Goal: Information Seeking & Learning: Compare options

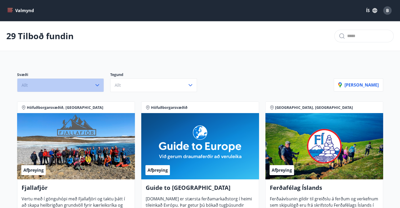
click at [94, 83] on button "Allt" at bounding box center [60, 85] width 87 height 14
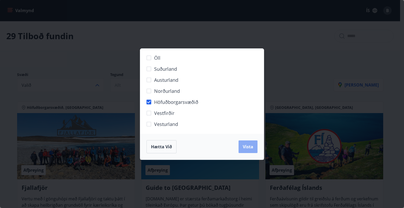
click at [243, 149] on button "Vista" at bounding box center [247, 146] width 19 height 13
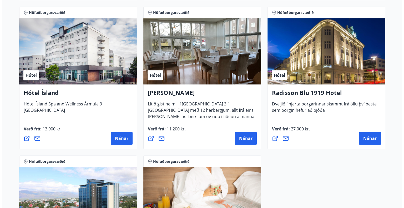
scroll to position [410, 0]
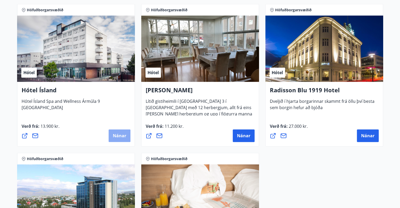
click at [118, 135] on span "Nánar" at bounding box center [119, 136] width 13 height 6
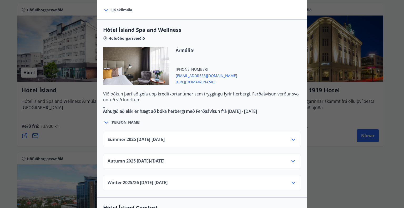
scroll to position [281, 0]
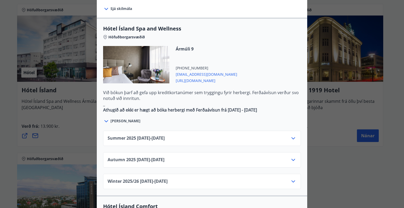
click at [294, 135] on icon at bounding box center [293, 138] width 6 height 6
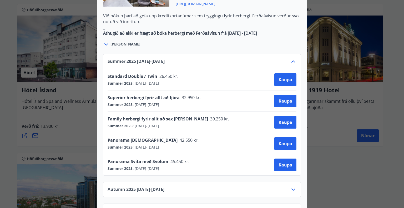
scroll to position [360, 0]
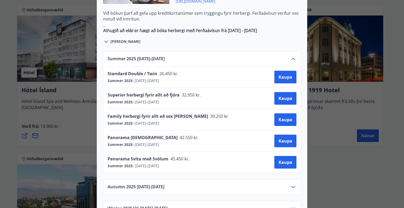
click at [292, 184] on icon at bounding box center [293, 187] width 6 height 6
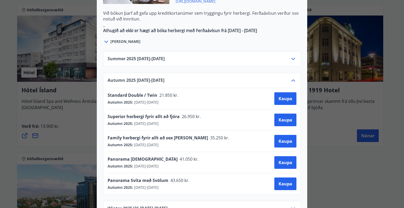
click at [292, 77] on icon at bounding box center [293, 80] width 6 height 6
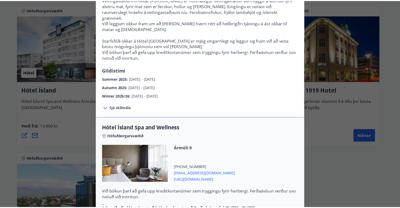
scroll to position [3, 0]
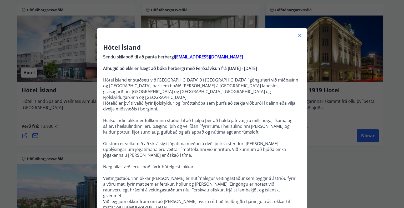
click at [299, 35] on icon at bounding box center [299, 35] width 1 height 1
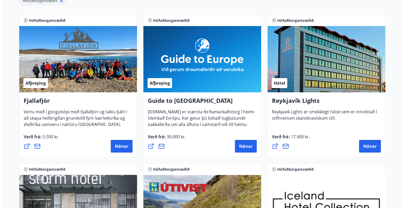
scroll to position [98, 0]
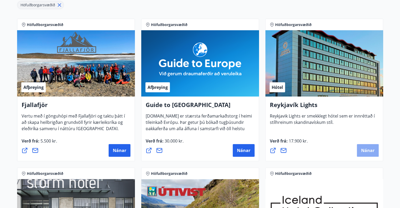
click at [368, 151] on span "Nánar" at bounding box center [367, 150] width 13 height 6
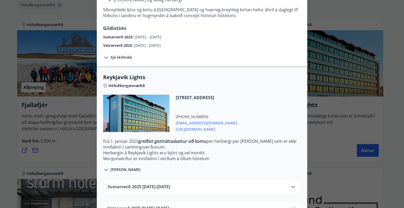
scroll to position [123, 0]
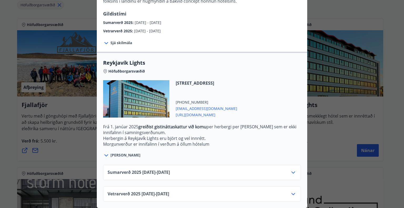
click at [292, 171] on icon at bounding box center [293, 172] width 4 height 2
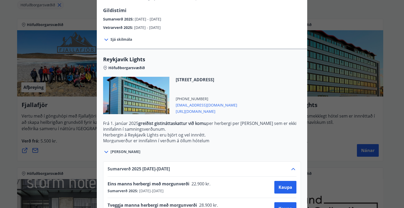
click at [292, 168] on icon at bounding box center [293, 169] width 6 height 6
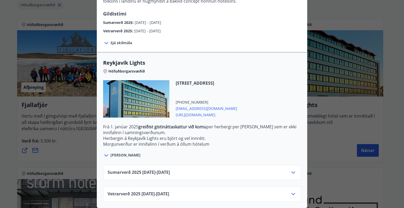
click at [292, 171] on icon at bounding box center [293, 172] width 4 height 2
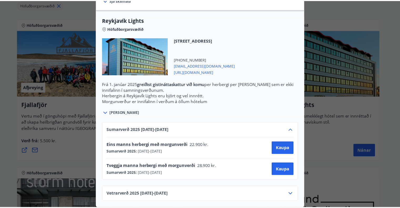
scroll to position [0, 0]
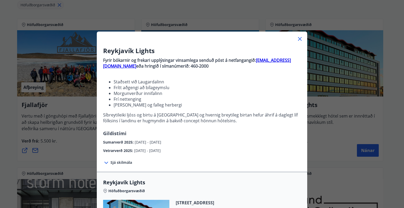
click at [298, 40] on icon at bounding box center [300, 39] width 6 height 6
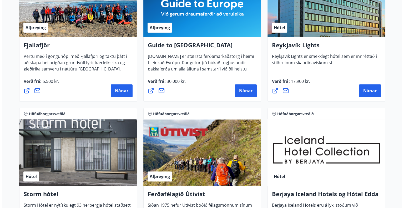
scroll to position [203, 0]
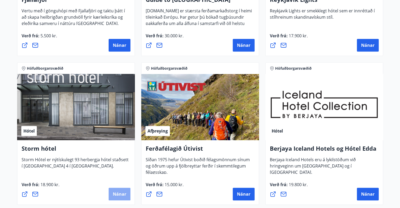
click at [120, 194] on span "Nánar" at bounding box center [119, 194] width 13 height 6
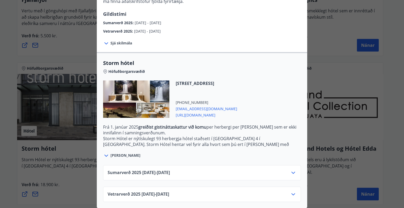
scroll to position [86, 0]
click at [292, 169] on icon at bounding box center [293, 172] width 6 height 6
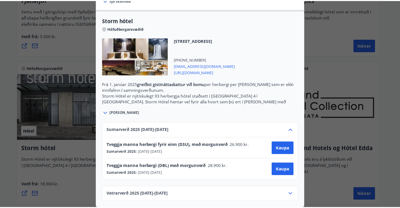
scroll to position [0, 0]
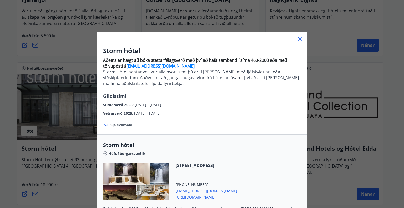
click at [299, 38] on icon at bounding box center [300, 39] width 4 height 4
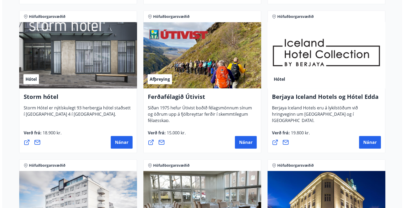
scroll to position [259, 0]
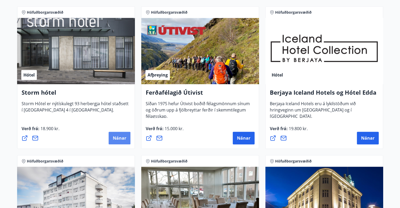
click at [116, 137] on span "Nánar" at bounding box center [119, 138] width 13 height 6
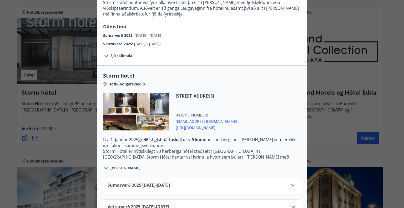
scroll to position [86, 0]
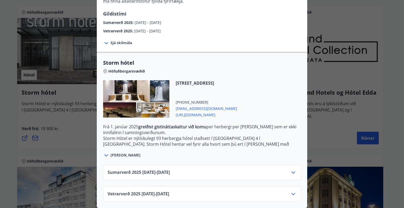
click at [292, 169] on icon at bounding box center [293, 172] width 6 height 6
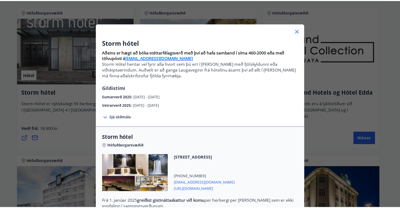
scroll to position [0, 0]
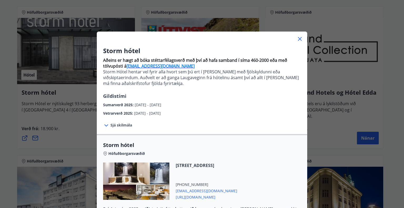
click at [299, 39] on icon at bounding box center [299, 39] width 1 height 1
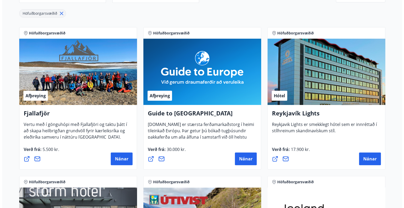
scroll to position [85, 0]
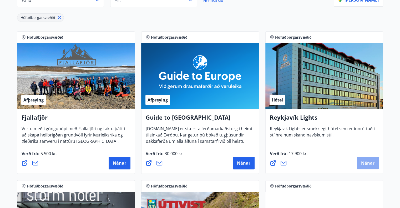
click at [372, 163] on span "Nánar" at bounding box center [367, 163] width 13 height 6
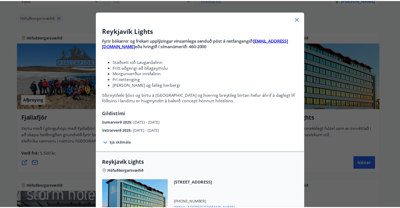
scroll to position [0, 0]
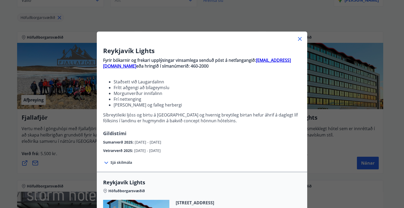
click at [271, 60] on strong "[EMAIL_ADDRESS][DOMAIN_NAME]" at bounding box center [197, 63] width 188 height 12
click at [298, 38] on icon at bounding box center [300, 39] width 4 height 4
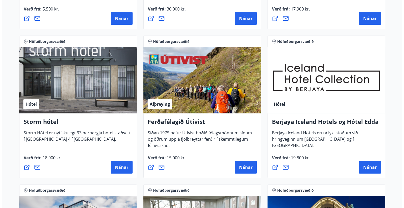
scroll to position [230, 0]
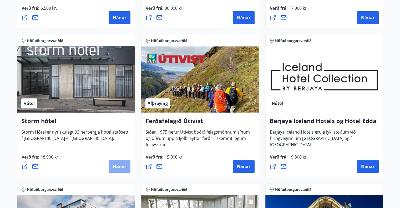
click at [119, 162] on button "Nánar" at bounding box center [120, 166] width 22 height 13
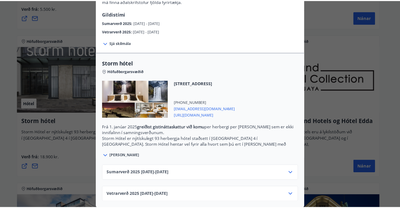
scroll to position [86, 0]
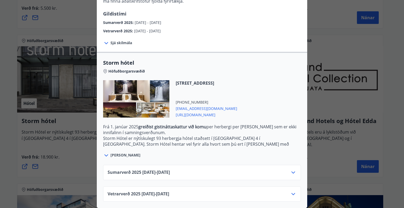
click at [104, 154] on icon at bounding box center [106, 155] width 4 height 2
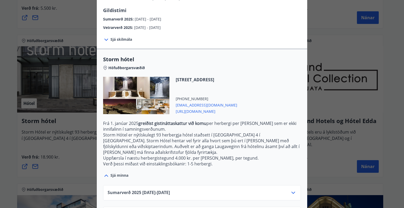
click at [193, 105] on span "[EMAIL_ADDRESS][DOMAIN_NAME]" at bounding box center [207, 104] width 62 height 6
click at [367, 49] on div "Storm hótel Aðeins er hægt að bóka stéttarfélagsverð með því að hafa samband í …" at bounding box center [202, 18] width 404 height 208
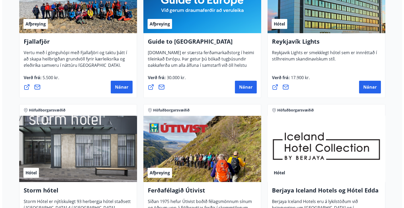
scroll to position [159, 0]
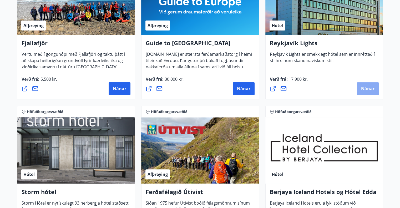
click at [368, 87] on span "Nánar" at bounding box center [367, 89] width 13 height 6
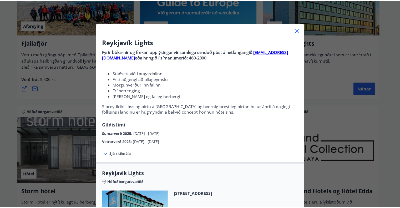
scroll to position [9, 0]
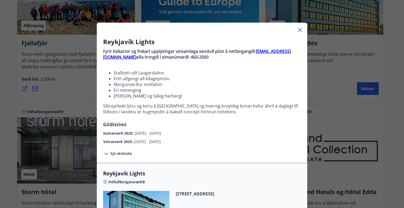
click at [273, 50] on strong "[EMAIL_ADDRESS][DOMAIN_NAME]" at bounding box center [197, 54] width 188 height 12
click at [298, 29] on icon at bounding box center [300, 30] width 6 height 6
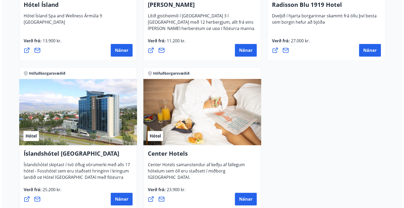
scroll to position [512, 0]
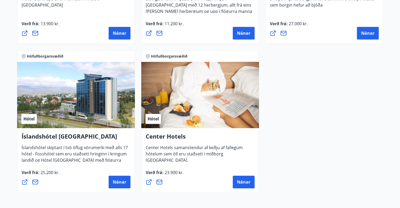
click at [49, 178] on span "Verð frá : 25.200 kr." at bounding box center [41, 175] width 38 height 10
click at [127, 184] on button "Nánar" at bounding box center [120, 182] width 22 height 13
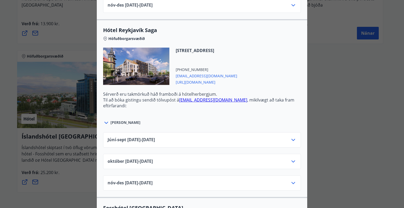
scroll to position [529, 0]
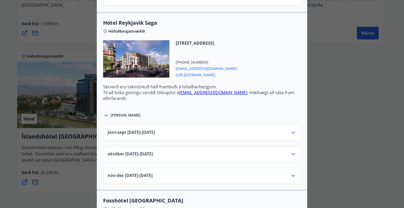
click at [290, 130] on icon at bounding box center [293, 132] width 6 height 6
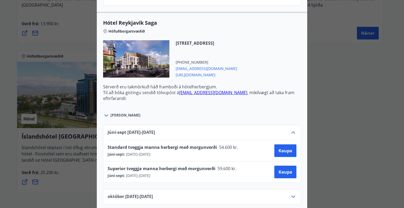
click at [290, 129] on icon at bounding box center [293, 132] width 6 height 6
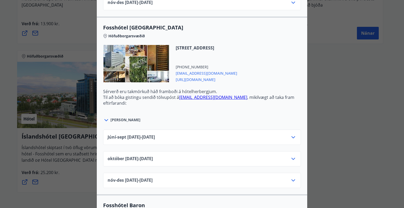
scroll to position [707, 0]
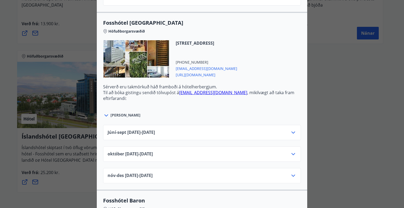
click at [292, 130] on icon at bounding box center [293, 132] width 6 height 6
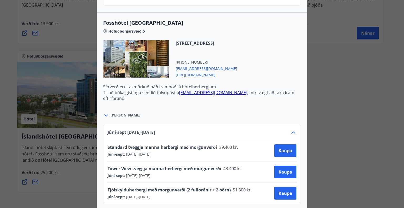
click at [292, 130] on icon at bounding box center [293, 132] width 6 height 6
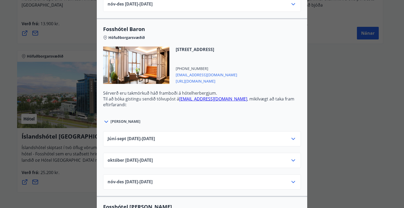
scroll to position [892, 0]
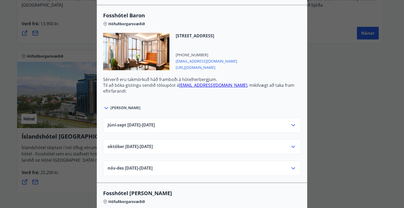
click at [291, 122] on icon at bounding box center [293, 125] width 6 height 6
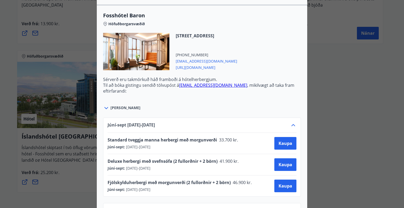
click at [291, 122] on icon at bounding box center [293, 125] width 6 height 6
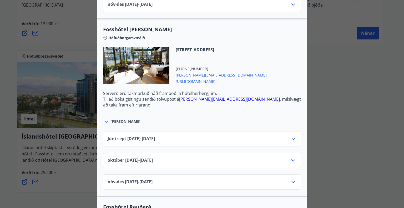
scroll to position [1072, 0]
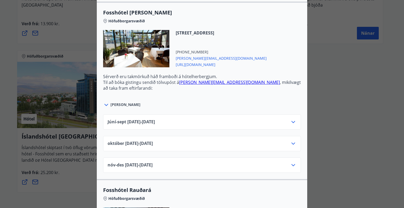
click at [292, 121] on icon at bounding box center [293, 122] width 6 height 6
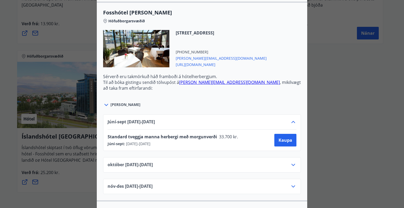
click at [292, 121] on icon at bounding box center [293, 122] width 6 height 6
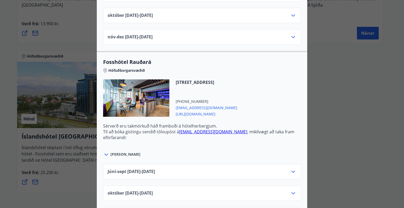
scroll to position [1222, 0]
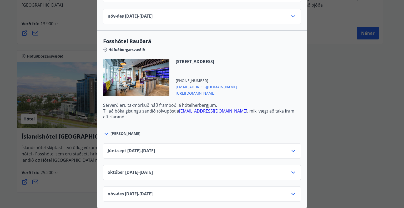
click at [291, 150] on icon at bounding box center [293, 151] width 4 height 2
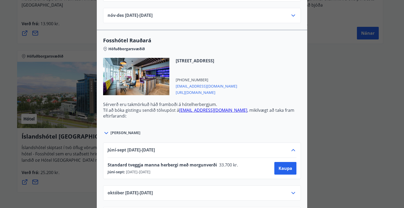
click at [290, 147] on icon at bounding box center [293, 150] width 6 height 6
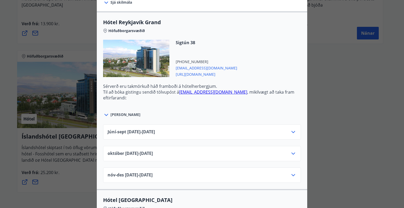
scroll to position [179, 0]
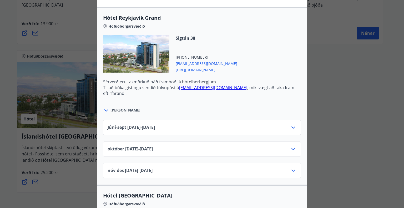
click at [291, 127] on icon at bounding box center [293, 127] width 4 height 2
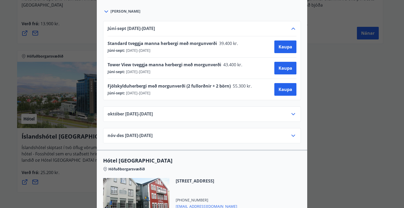
scroll to position [279, 0]
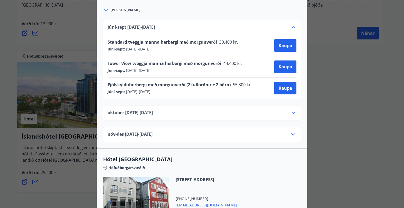
click at [290, 111] on icon at bounding box center [293, 113] width 6 height 6
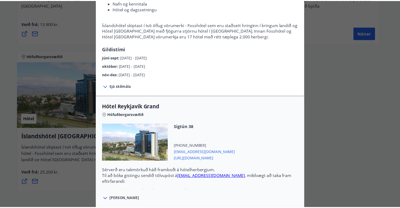
scroll to position [0, 0]
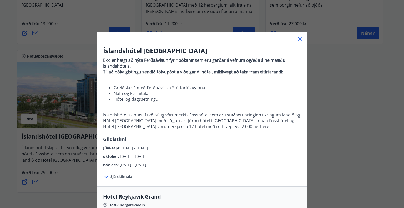
click at [297, 38] on icon at bounding box center [300, 39] width 6 height 6
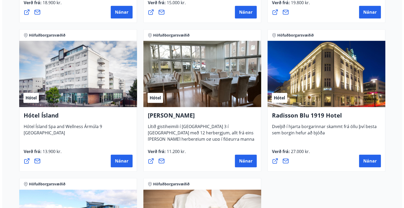
scroll to position [382, 0]
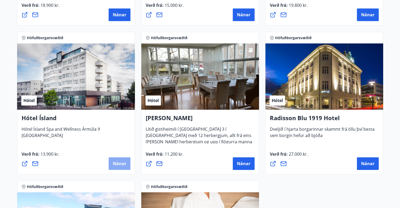
click at [120, 164] on span "Nánar" at bounding box center [119, 164] width 13 height 6
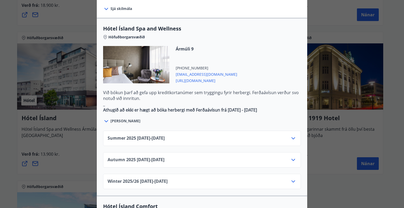
scroll to position [289, 0]
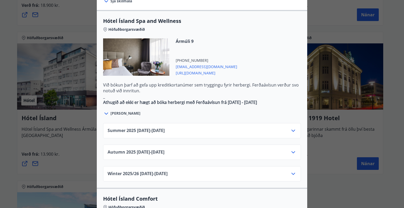
click at [293, 127] on icon at bounding box center [293, 130] width 6 height 6
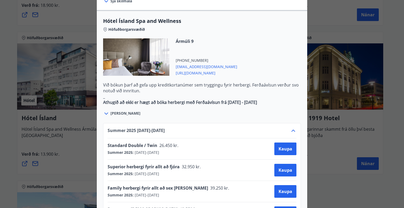
click at [293, 127] on icon at bounding box center [293, 130] width 6 height 6
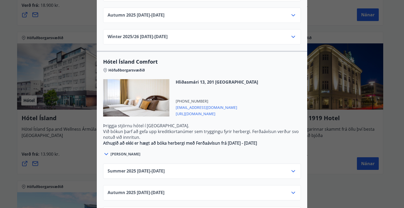
scroll to position [432, 0]
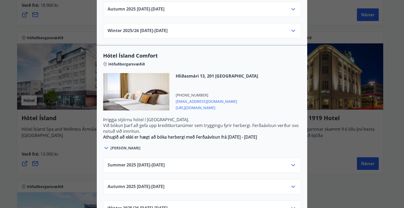
click at [290, 162] on icon at bounding box center [293, 165] width 6 height 6
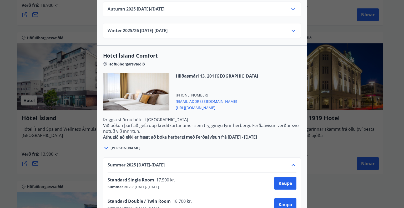
click at [197, 104] on span "[URL][DOMAIN_NAME]" at bounding box center [217, 107] width 82 height 6
click at [230, 93] on div "[STREET_ADDRESS] [PHONE_NUMBER] [EMAIL_ADDRESS][DOMAIN_NAME] [URL][DOMAIN_NAME]" at bounding box center [202, 95] width 198 height 44
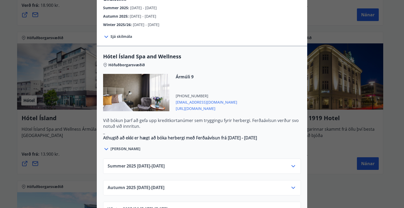
click at [292, 163] on icon at bounding box center [293, 166] width 6 height 6
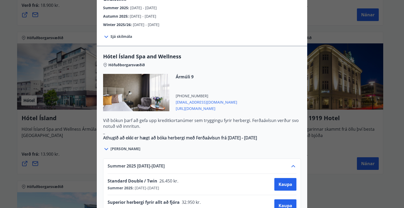
click at [292, 163] on icon at bounding box center [293, 166] width 6 height 6
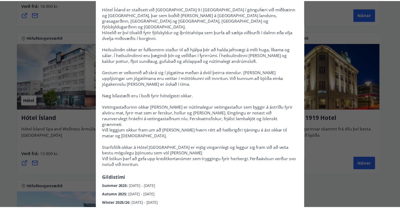
scroll to position [0, 0]
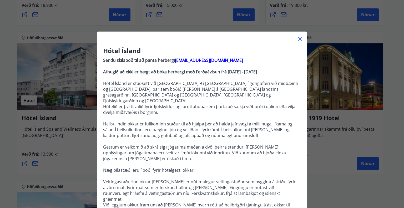
click at [299, 39] on icon at bounding box center [299, 39] width 1 height 1
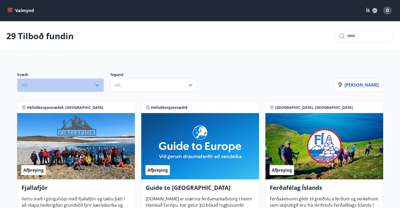
click at [100, 88] on button "Allt" at bounding box center [60, 85] width 87 height 14
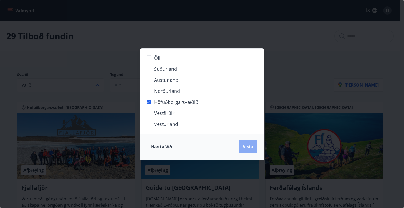
click at [251, 143] on button "Vista" at bounding box center [247, 146] width 19 height 13
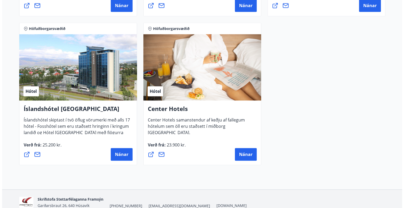
scroll to position [541, 0]
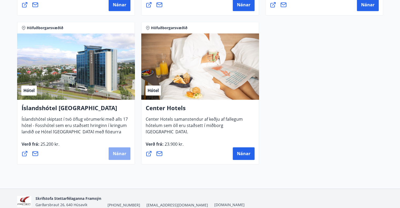
click at [118, 154] on span "Nánar" at bounding box center [119, 154] width 13 height 6
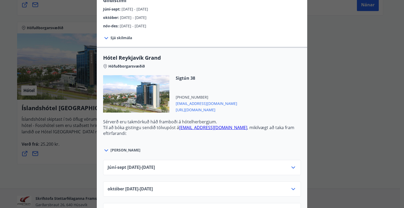
scroll to position [159, 0]
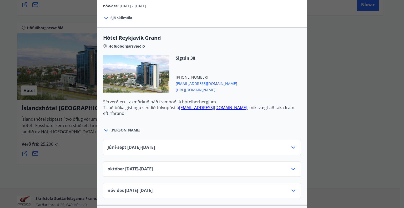
click at [292, 145] on icon at bounding box center [293, 147] width 6 height 6
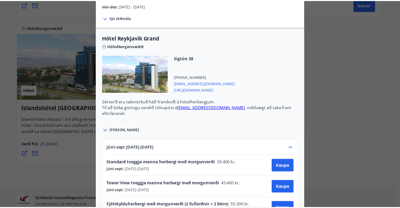
scroll to position [0, 0]
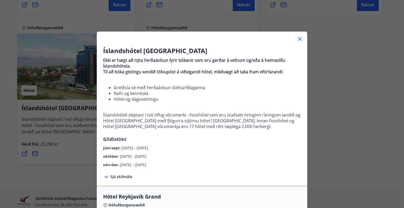
click at [299, 36] on icon at bounding box center [300, 39] width 6 height 6
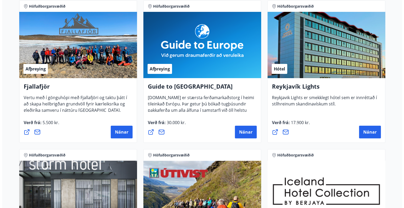
scroll to position [106, 0]
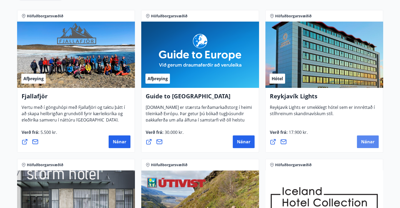
click at [366, 138] on button "Nánar" at bounding box center [368, 141] width 22 height 13
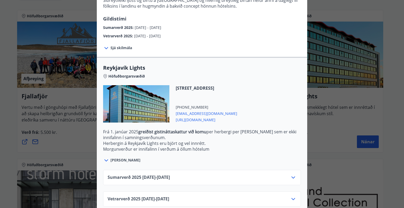
scroll to position [123, 0]
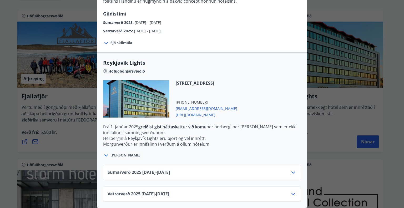
click at [294, 169] on icon at bounding box center [293, 172] width 6 height 6
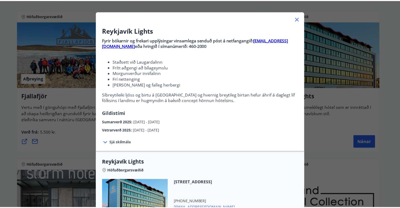
scroll to position [12, 0]
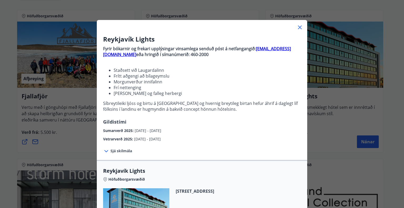
click at [297, 24] on icon at bounding box center [300, 27] width 6 height 6
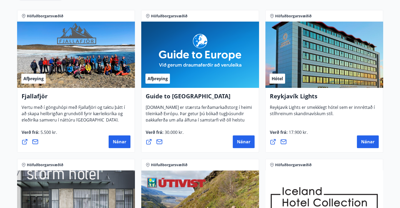
scroll to position [0, 0]
